Goal: Find specific page/section: Find specific page/section

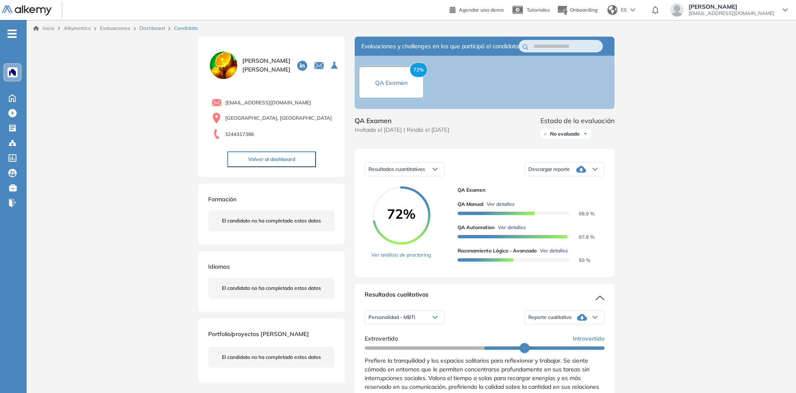
click at [7, 77] on div at bounding box center [12, 72] width 10 height 10
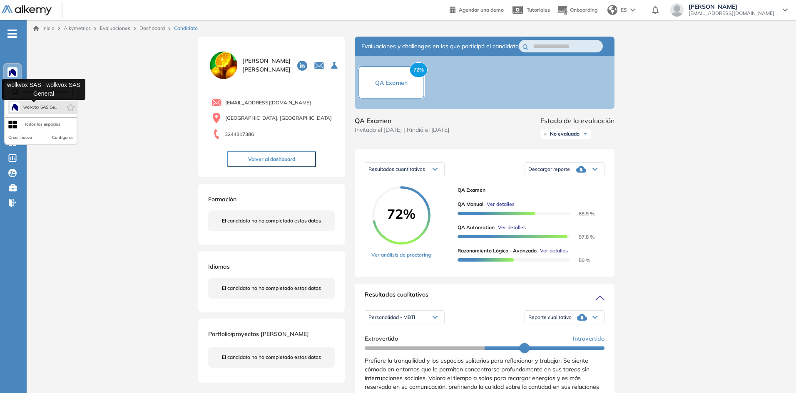
click at [38, 112] on button "wolkvox SAS Ge..." at bounding box center [33, 107] width 47 height 10
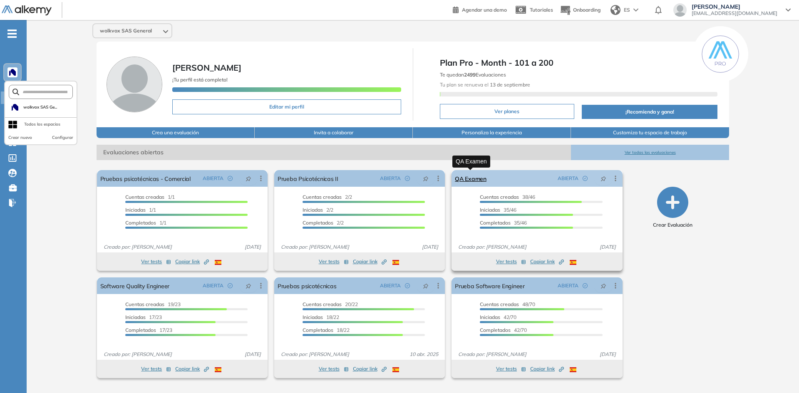
click at [481, 176] on link "QA Examen" at bounding box center [471, 178] width 32 height 17
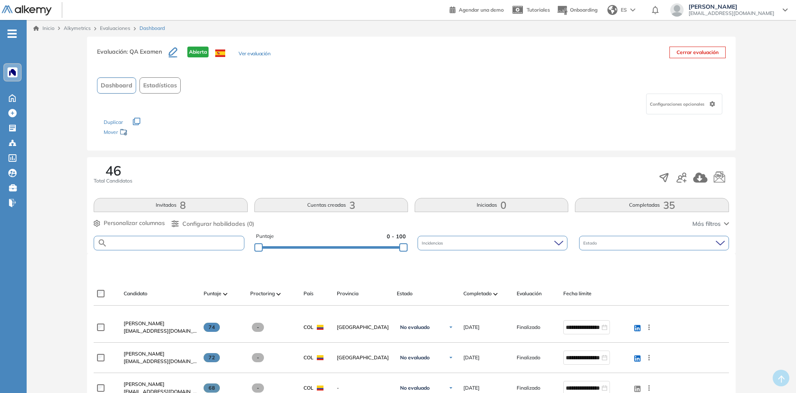
click at [163, 244] on input "text" at bounding box center [175, 243] width 136 height 6
type input "********"
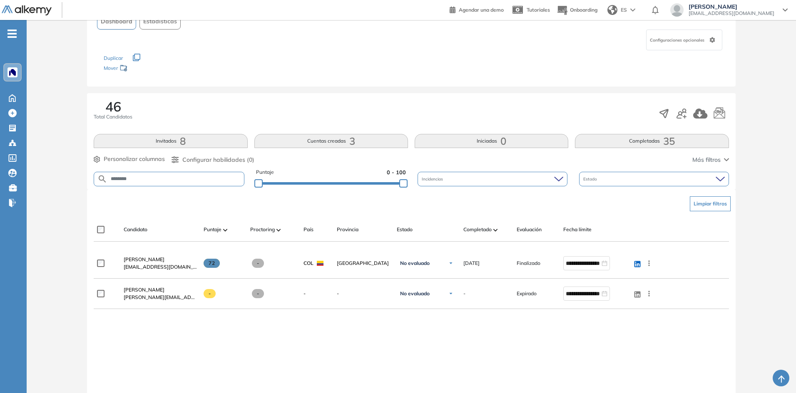
scroll to position [83, 0]
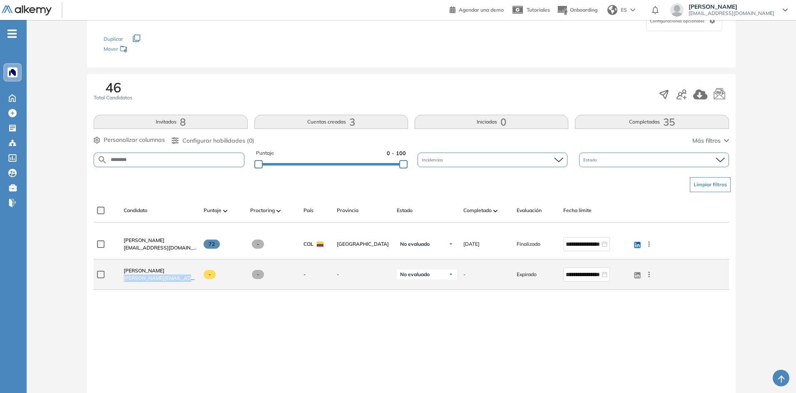
drag, startPoint x: 187, startPoint y: 279, endPoint x: 122, endPoint y: 277, distance: 65.8
click at [122, 277] on div "[PERSON_NAME] Paternina Jimenez [EMAIL_ADDRESS][DOMAIN_NAME]" at bounding box center [157, 274] width 80 height 28
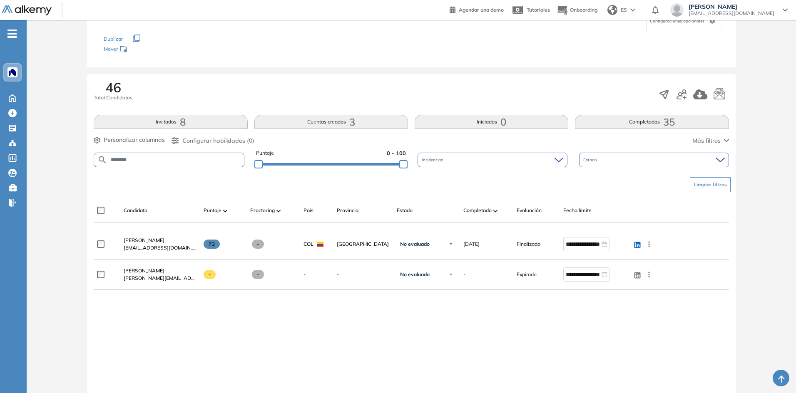
click at [136, 126] on button "Invitados 8" at bounding box center [171, 122] width 154 height 14
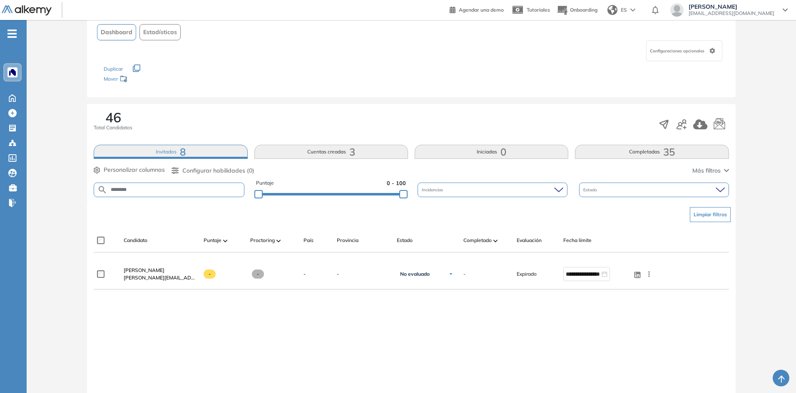
scroll to position [113, 0]
